Goal: Task Accomplishment & Management: Use online tool/utility

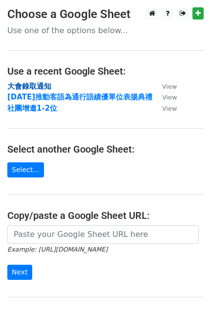
click at [39, 86] on strong "大會錄取通知" at bounding box center [29, 86] width 44 height 9
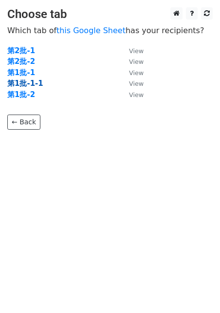
click at [28, 84] on strong "第1批-1-1" at bounding box center [25, 83] width 36 height 9
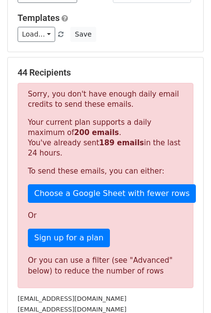
scroll to position [153, 0]
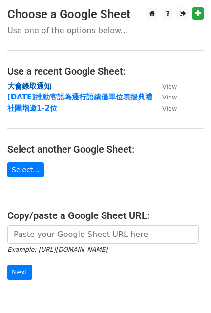
click at [33, 85] on strong "大會錄取通知" at bounding box center [29, 86] width 44 height 9
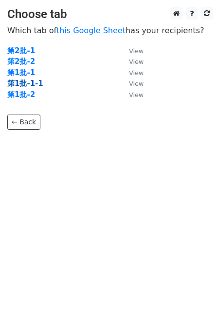
click at [28, 82] on strong "第1批-1-1" at bounding box center [25, 83] width 36 height 9
